Goal: Task Accomplishment & Management: Manage account settings

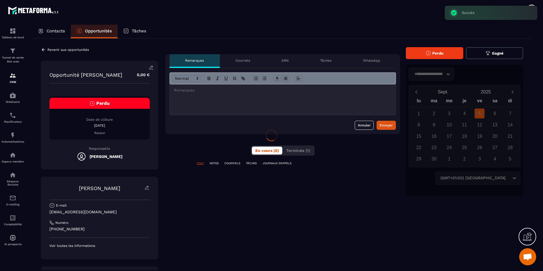
scroll to position [188, 0]
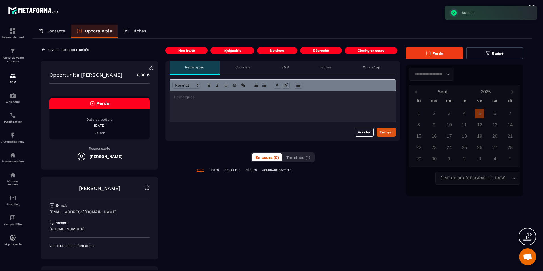
click at [441, 53] on span "Perdu" at bounding box center [437, 53] width 11 height 4
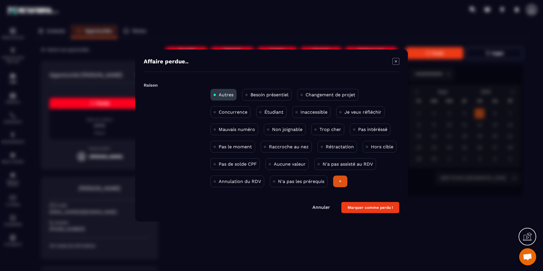
click at [297, 130] on p "Non joignable" at bounding box center [287, 129] width 30 height 5
click at [383, 207] on button "Marquer comme perdu !" at bounding box center [371, 207] width 58 height 11
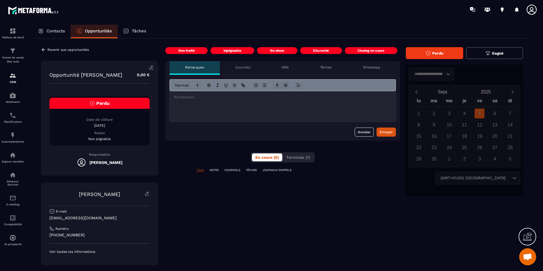
click at [59, 49] on p "Revenir aux opportunités" at bounding box center [67, 50] width 41 height 4
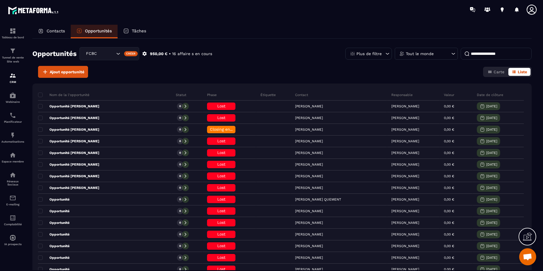
click at [262, 64] on div "Opportunités FCBC Créer 950,00 € • 16 affaire s en cours Plus de filtre Tout le…" at bounding box center [281, 56] width 499 height 19
click at [263, 63] on div "Opportunités FCBC Créer 950,00 € • 16 affaire s en cours Plus de filtre Tout le…" at bounding box center [281, 56] width 499 height 19
